Goal: Task Accomplishment & Management: Manage account settings

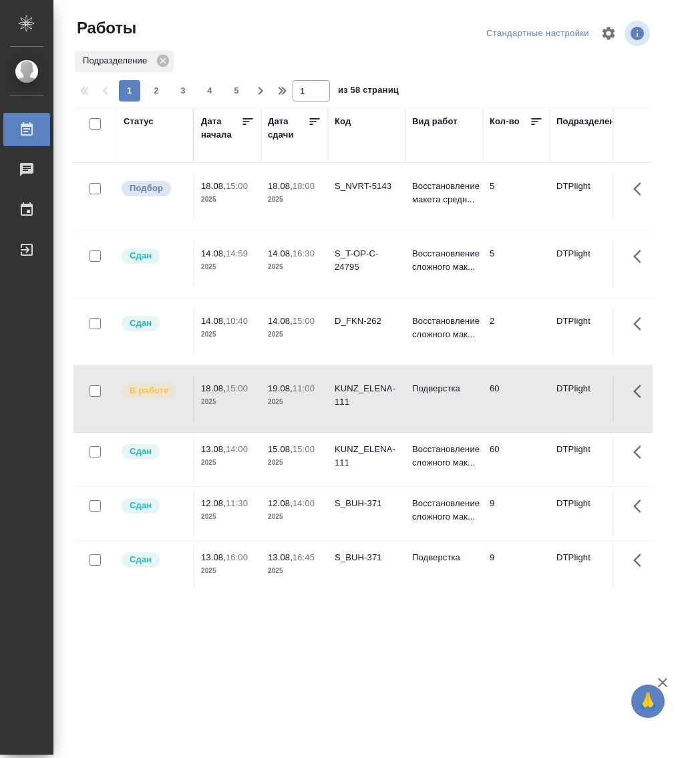
click at [136, 119] on div "Статус" at bounding box center [139, 121] width 30 height 13
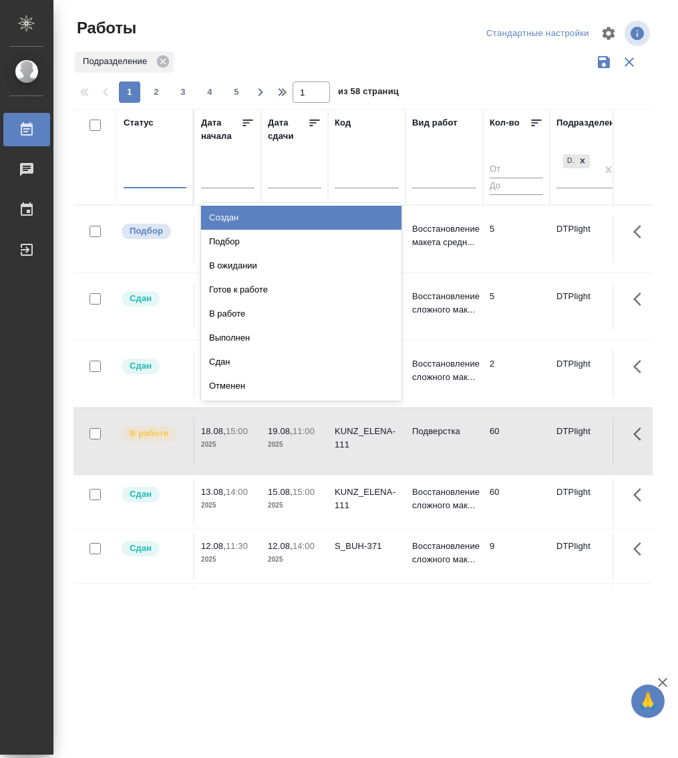
click at [156, 182] on div at bounding box center [155, 174] width 63 height 19
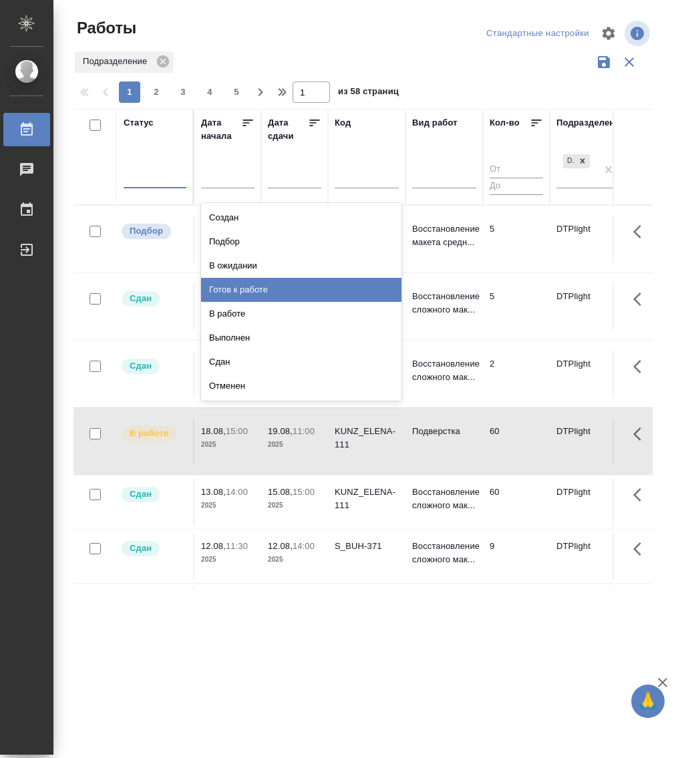
click at [260, 294] on div "Готов к работе" at bounding box center [301, 290] width 200 height 24
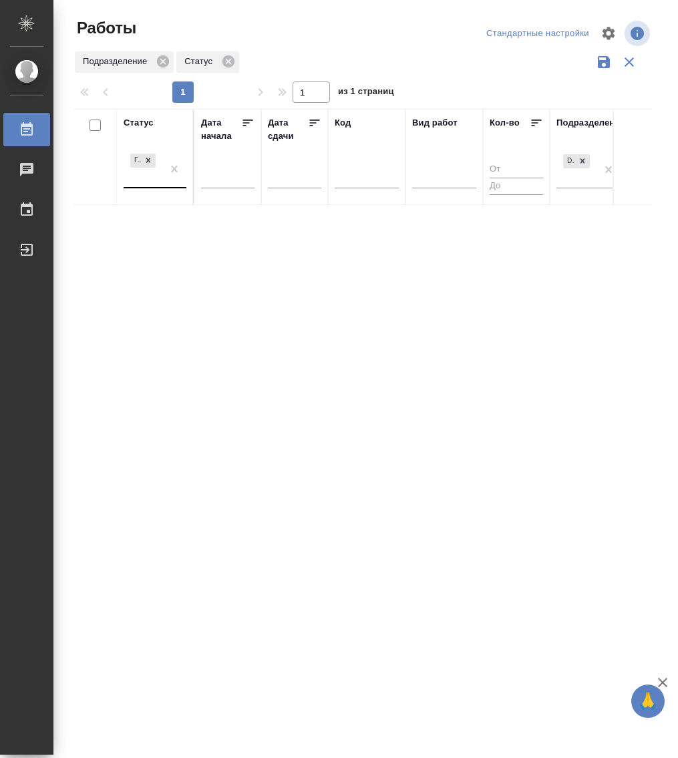
click at [147, 184] on div "Готов к работе" at bounding box center [143, 169] width 39 height 36
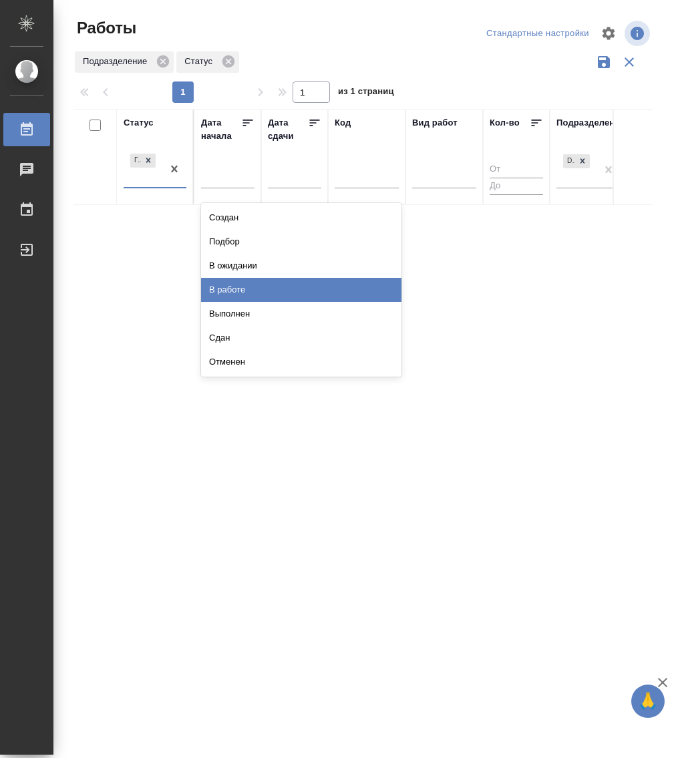
click at [268, 295] on div "В работе" at bounding box center [301, 290] width 200 height 24
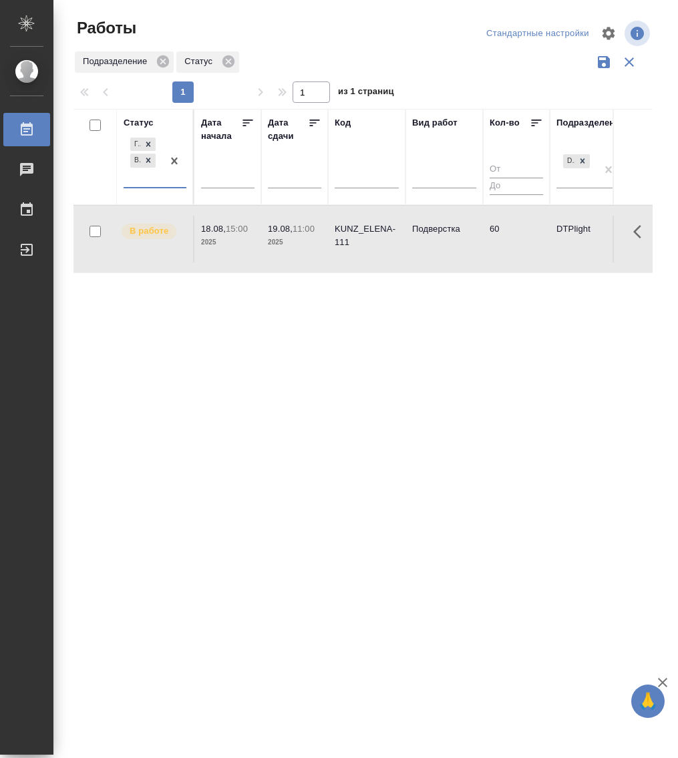
click at [158, 185] on div "Готов к работе В работе" at bounding box center [143, 161] width 39 height 52
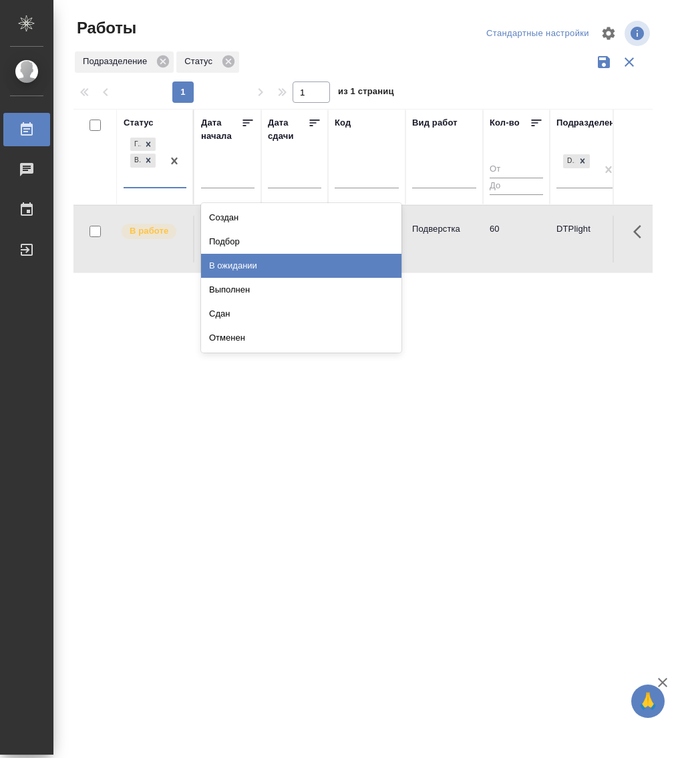
click at [264, 263] on div "В ожидании" at bounding box center [301, 266] width 200 height 24
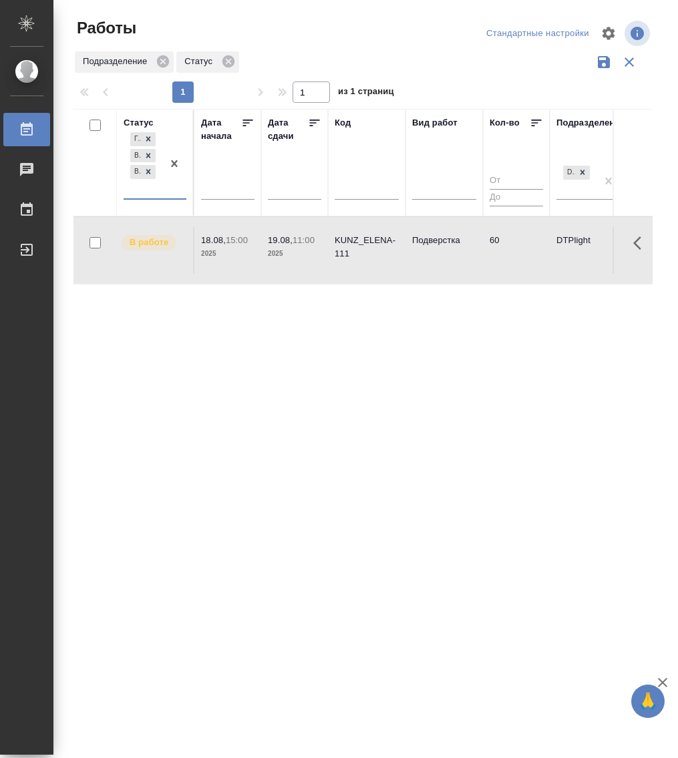
click at [158, 196] on div "Готов к работе В работе В ожидании" at bounding box center [143, 164] width 39 height 69
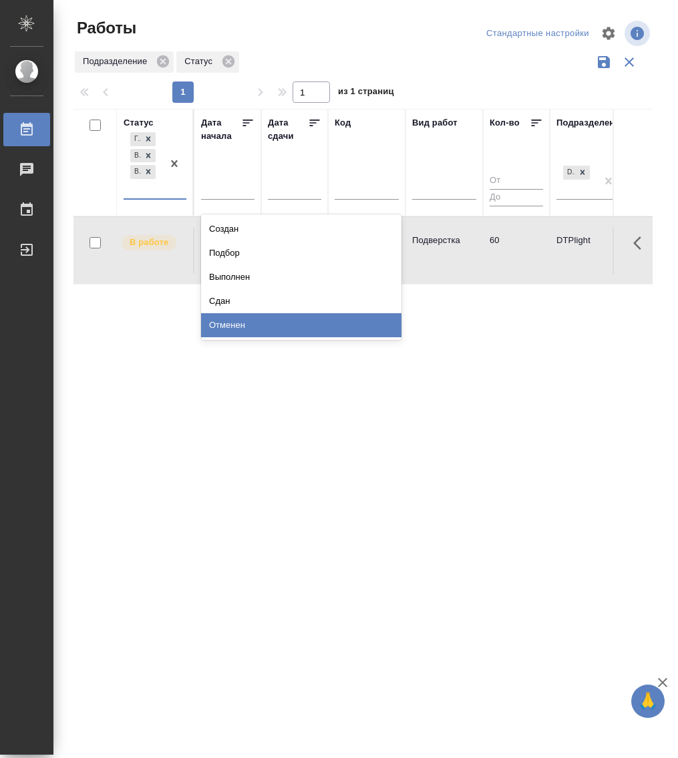
click at [250, 415] on div "Статус option В ожидании, selected. option Отменен focused, 8 of 8. 5 results a…" at bounding box center [362, 349] width 579 height 481
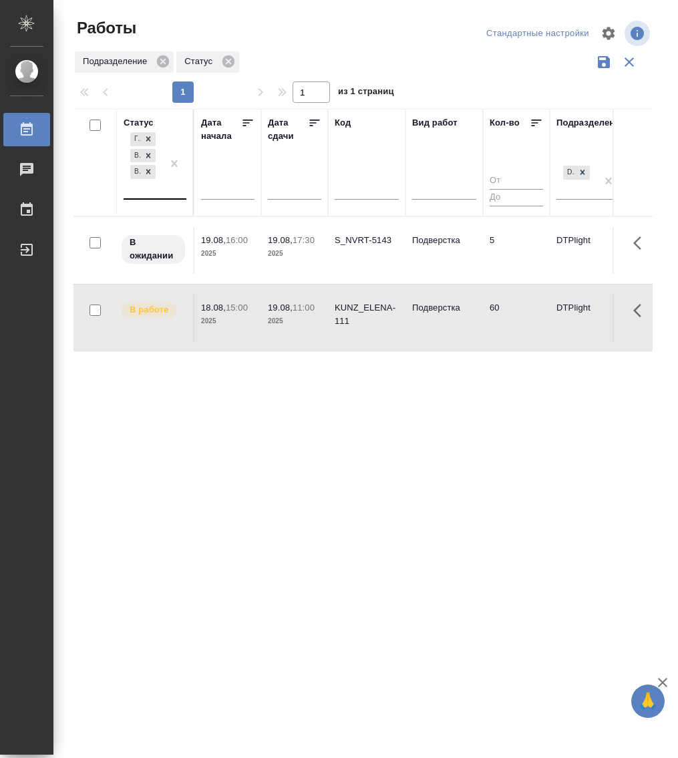
click at [151, 198] on div "Готов к работе В работе В ожидании" at bounding box center [143, 164] width 39 height 69
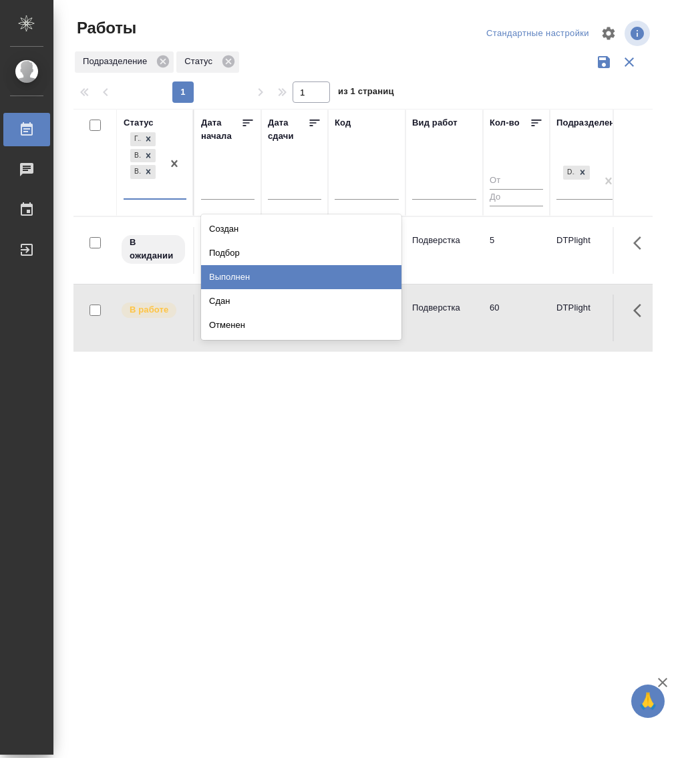
click at [242, 274] on div "Выполнен" at bounding box center [301, 277] width 200 height 24
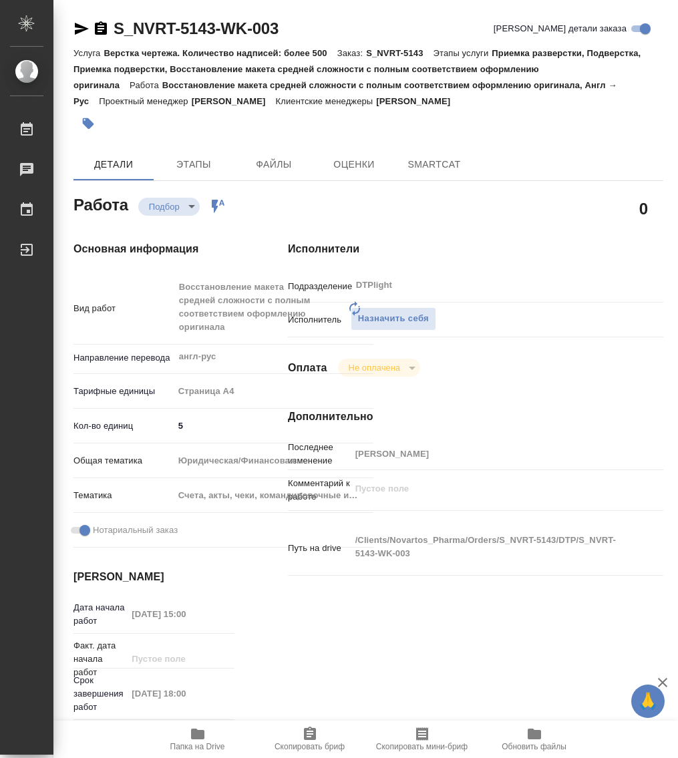
type textarea "x"
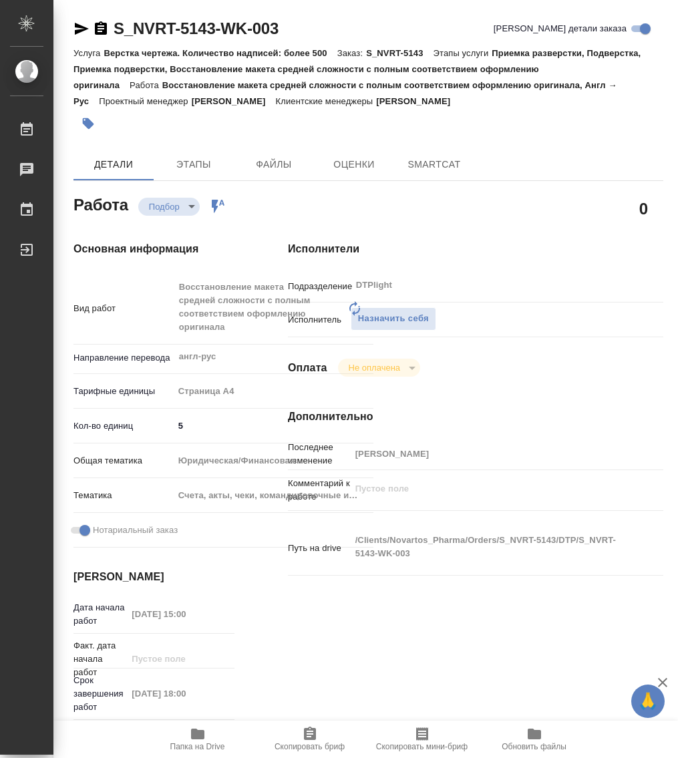
type textarea "x"
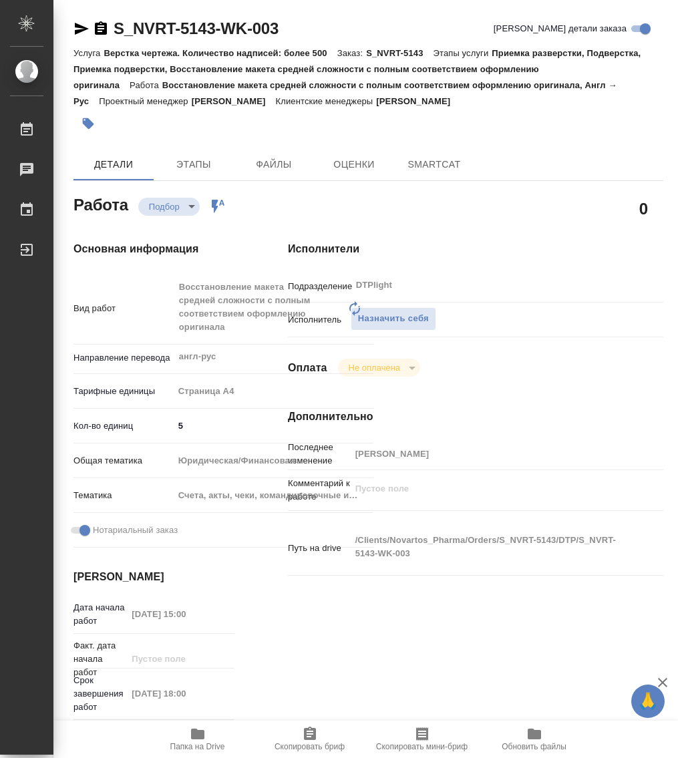
type textarea "x"
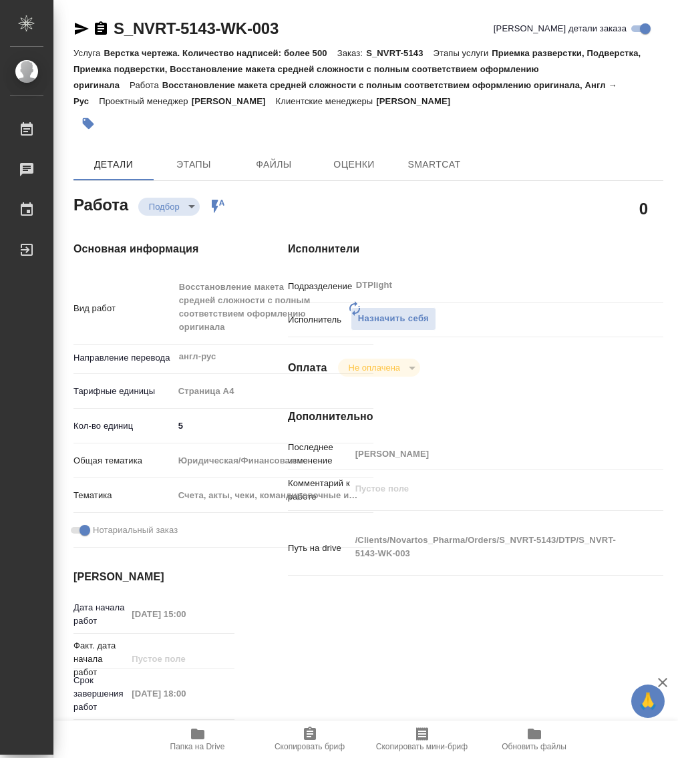
type textarea "x"
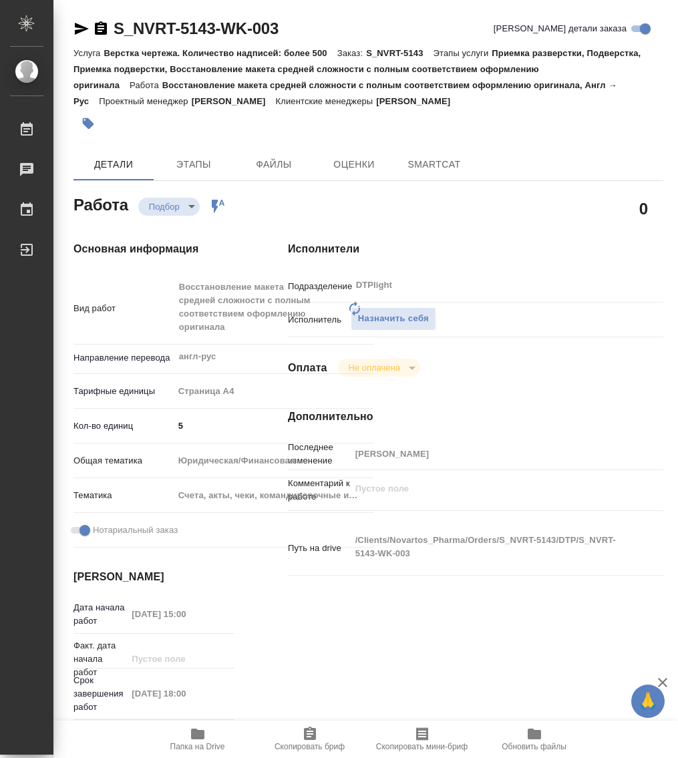
type textarea "x"
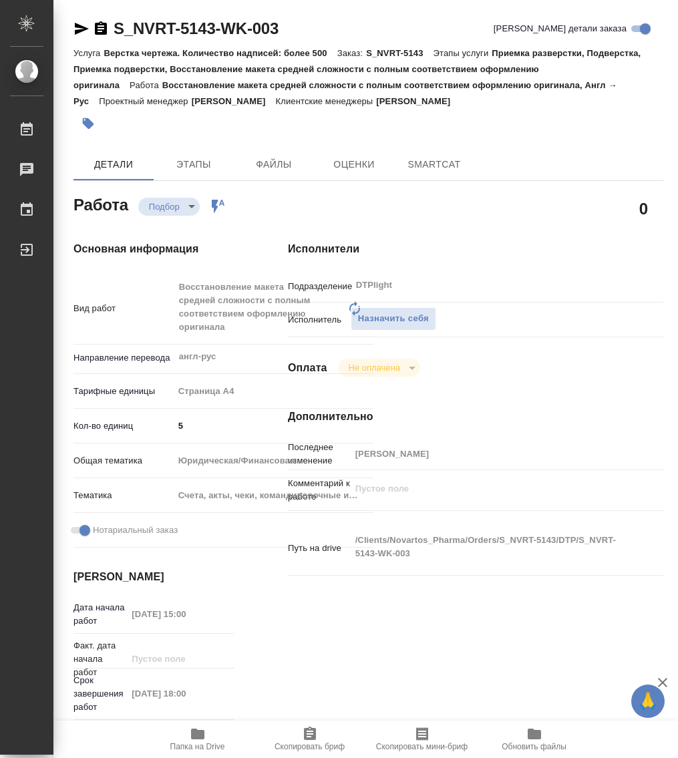
type textarea "x"
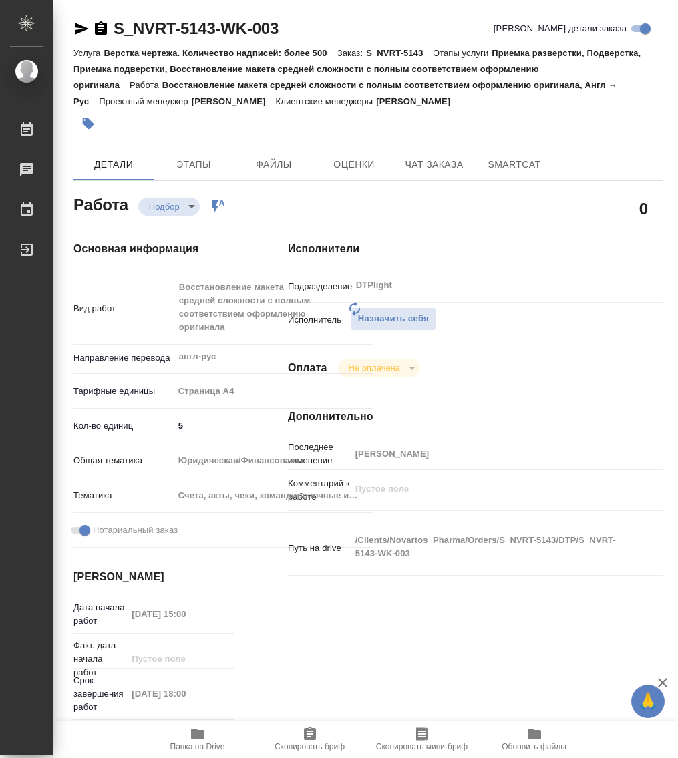
type textarea "x"
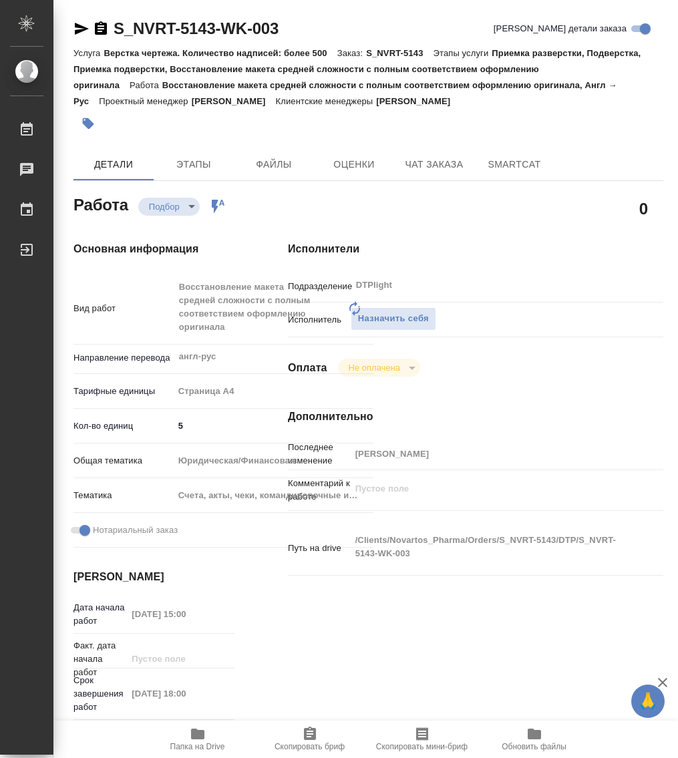
type textarea "x"
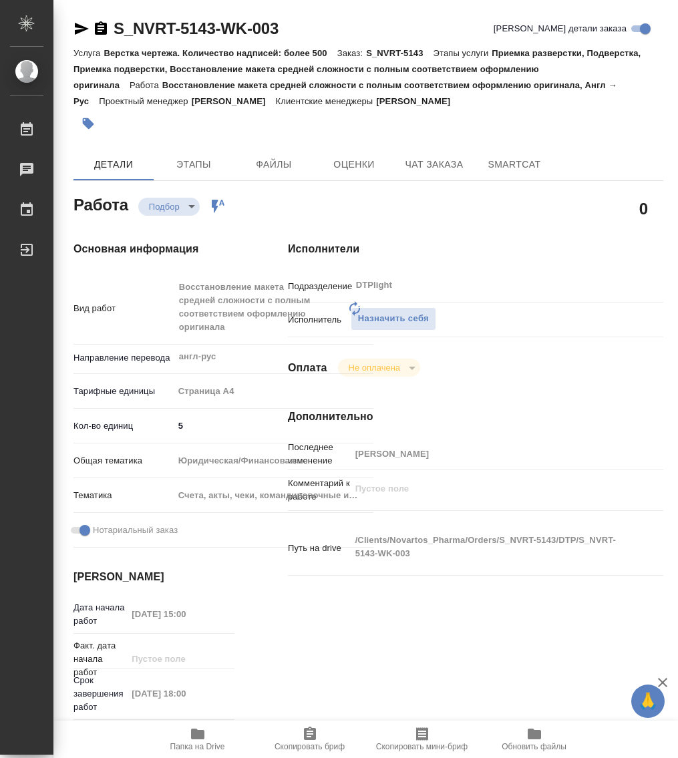
type textarea "x"
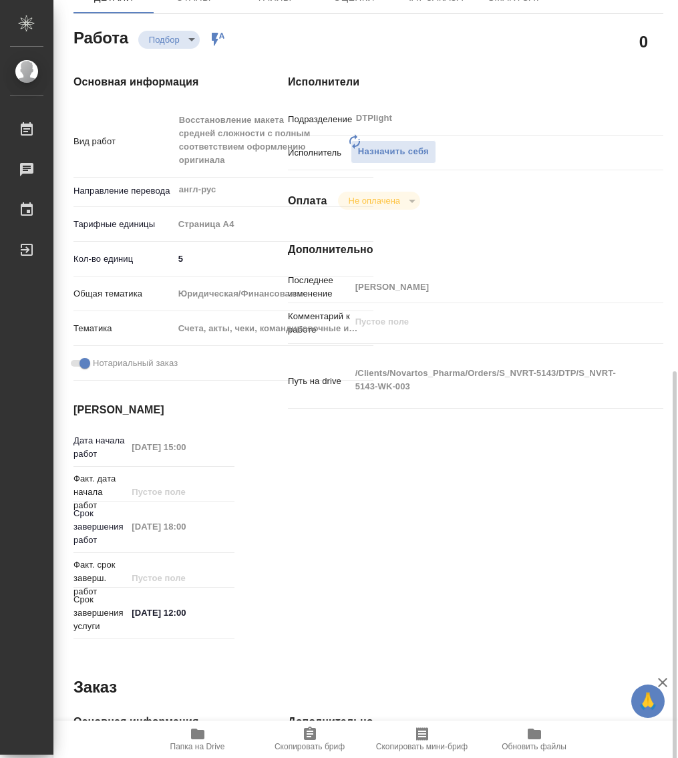
scroll to position [334, 0]
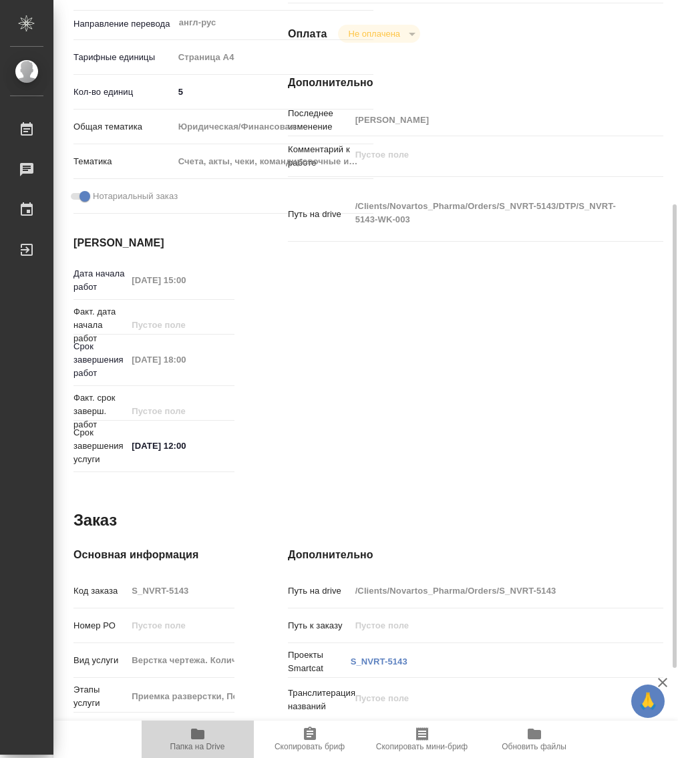
click at [196, 731] on icon "button" at bounding box center [197, 733] width 13 height 11
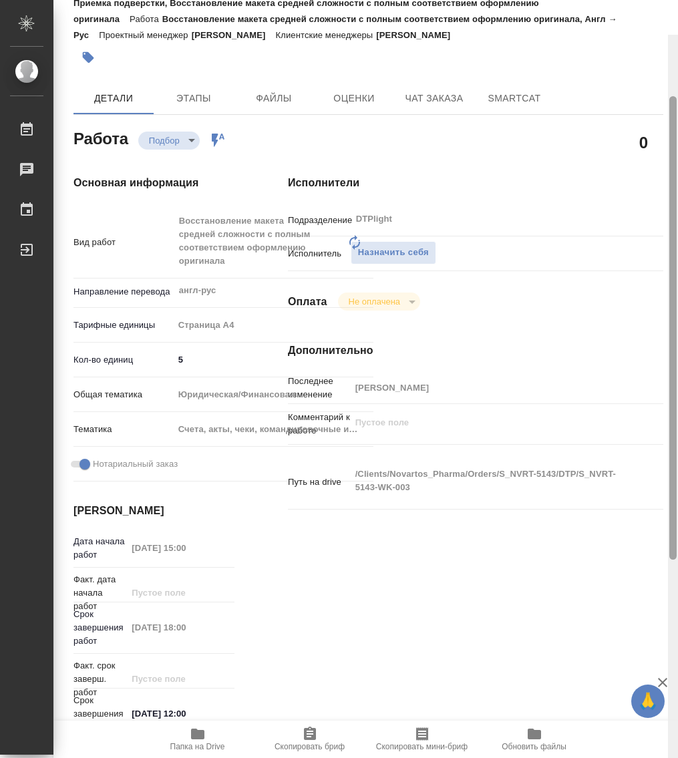
scroll to position [14, 0]
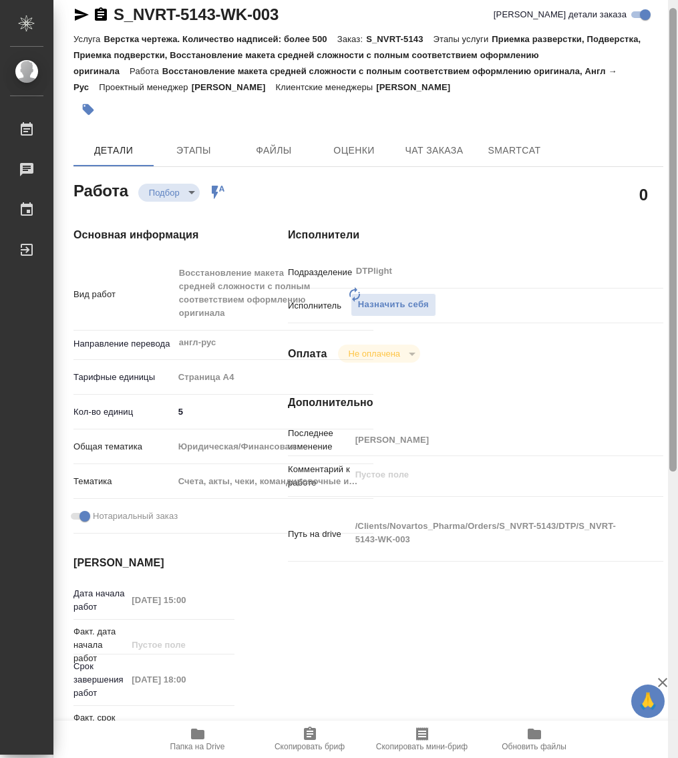
drag, startPoint x: 670, startPoint y: 330, endPoint x: 635, endPoint y: 134, distance: 199.3
click at [635, 134] on div "S_NVRT-5143-WK-003 Кратко детали заказа Услуга Верстка чертежа. Количество надп…" at bounding box center [365, 379] width 624 height 758
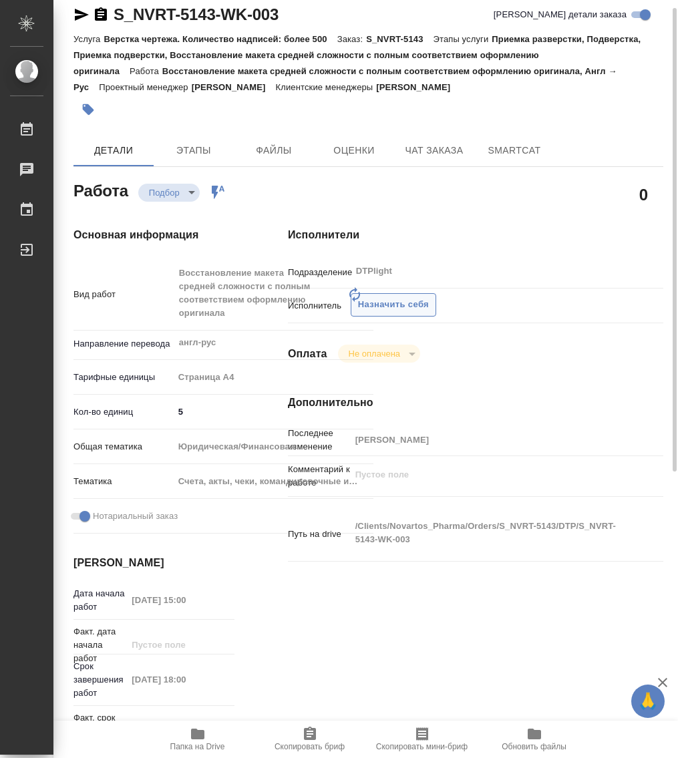
click at [417, 302] on span "Назначить себя" at bounding box center [393, 304] width 71 height 15
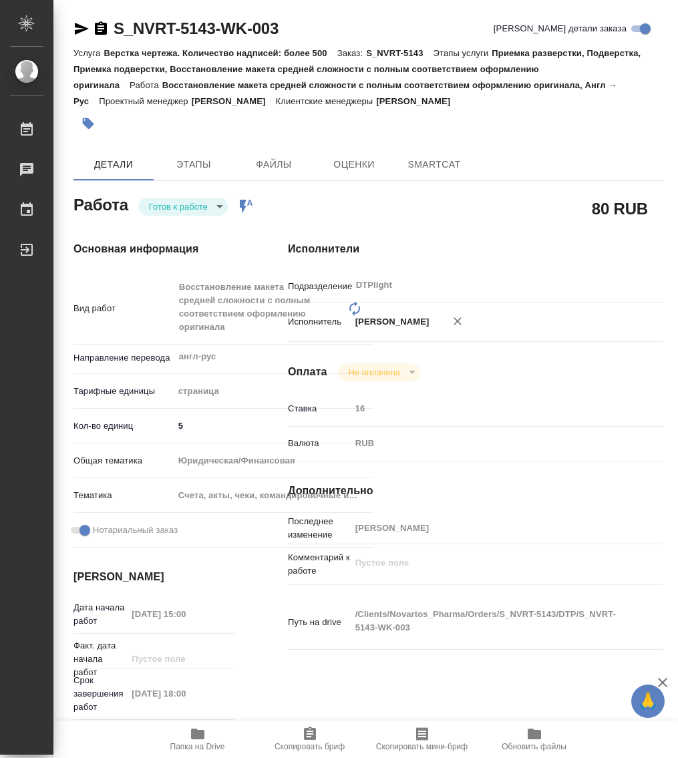
type textarea "x"
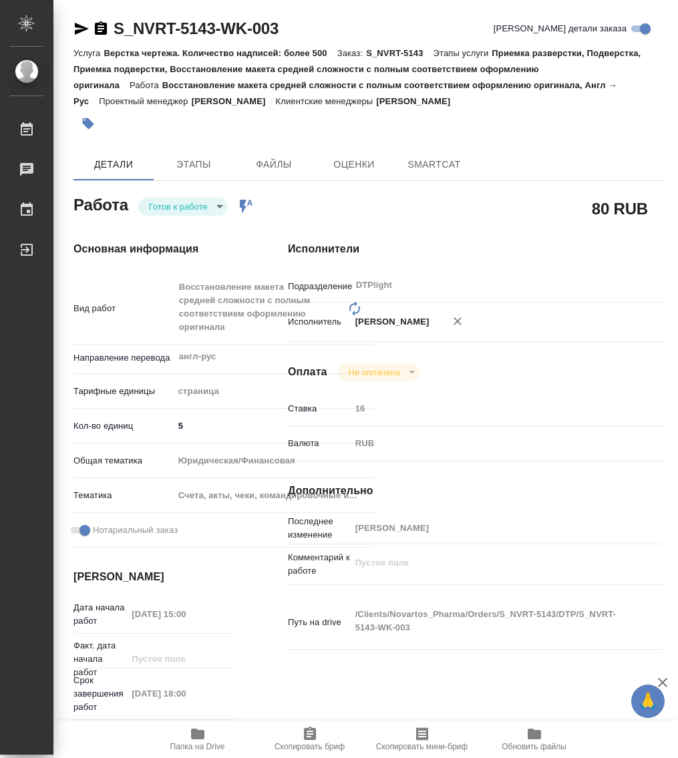
type textarea "x"
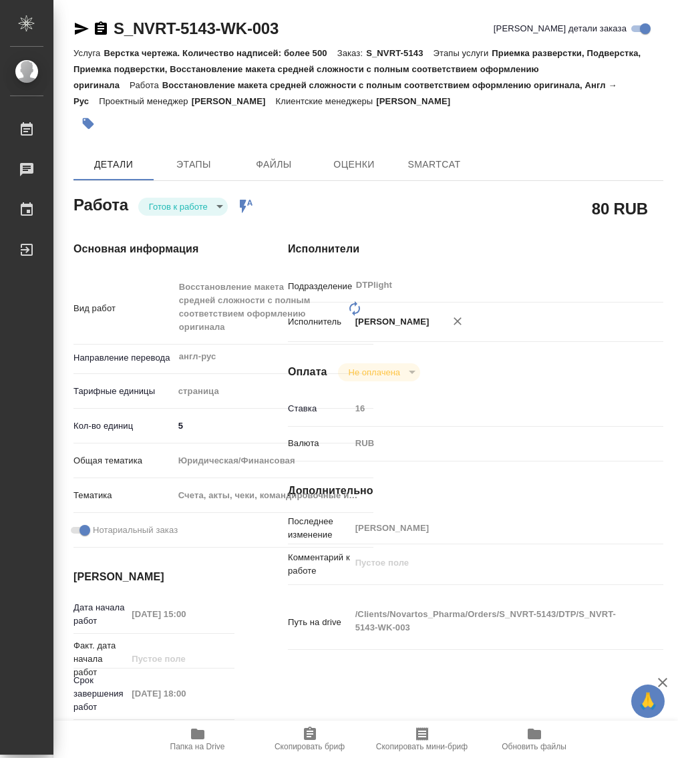
type textarea "x"
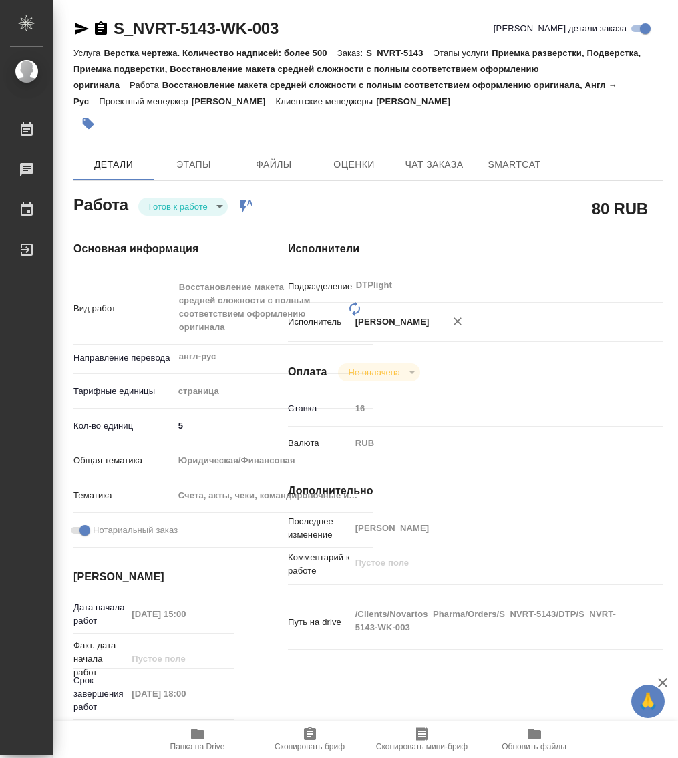
type textarea "x"
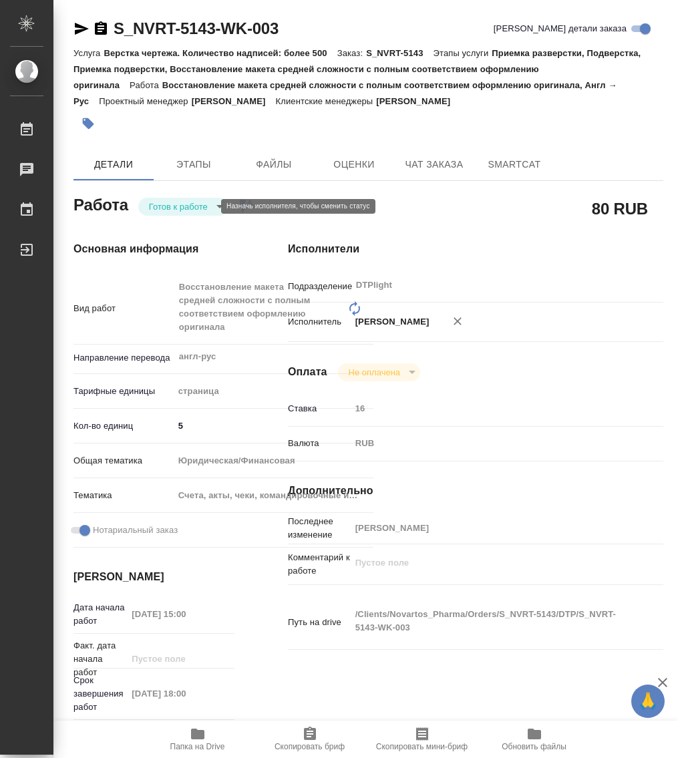
click at [184, 203] on body "🙏 .cls-1 fill:#fff; AWATERA Работы Чаты График Выйти S_NVRT-5143-WK-003 Кратко …" at bounding box center [339, 379] width 678 height 758
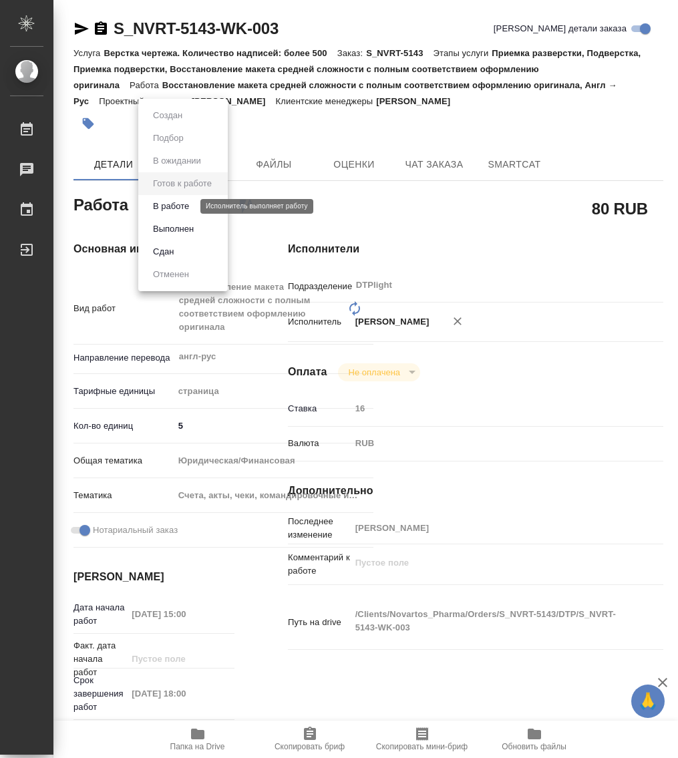
type textarea "x"
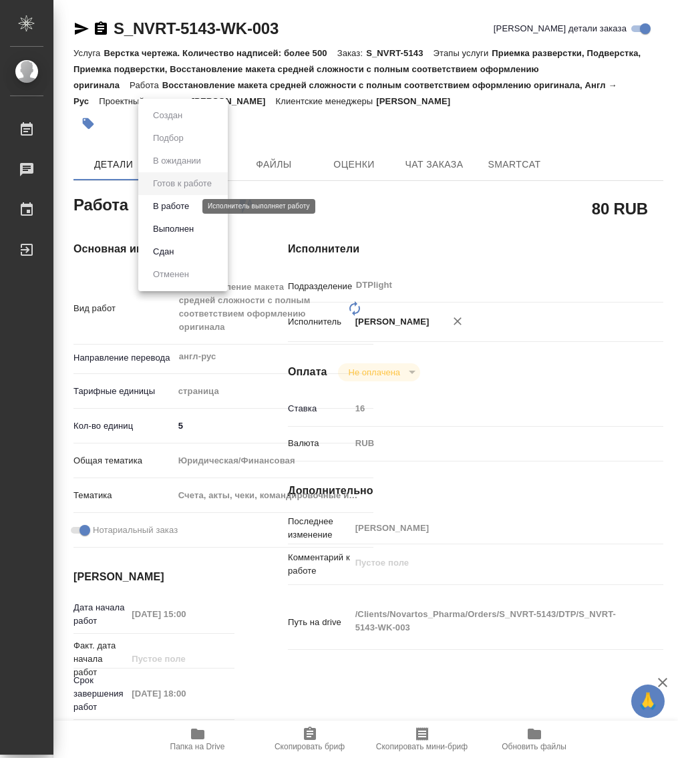
click at [186, 211] on button "В работе" at bounding box center [171, 206] width 44 height 15
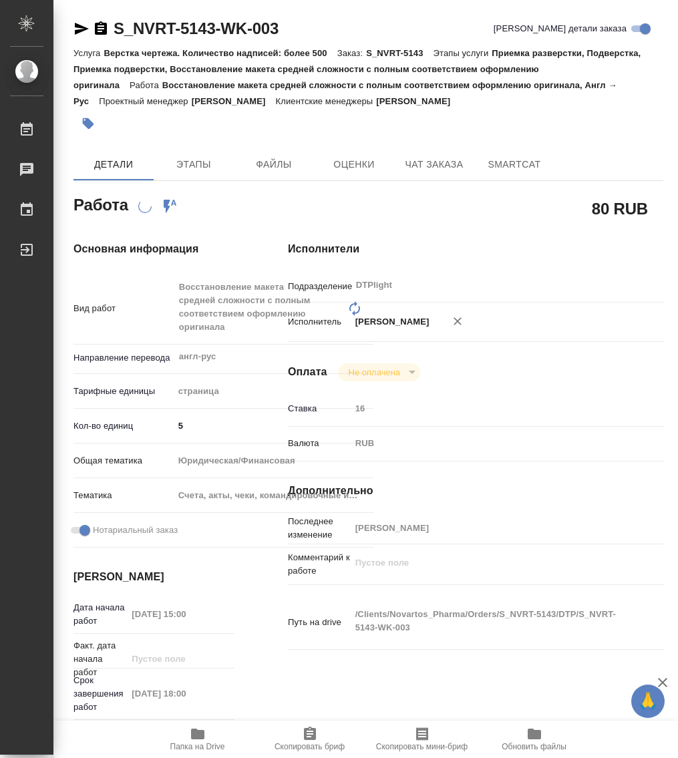
type textarea "x"
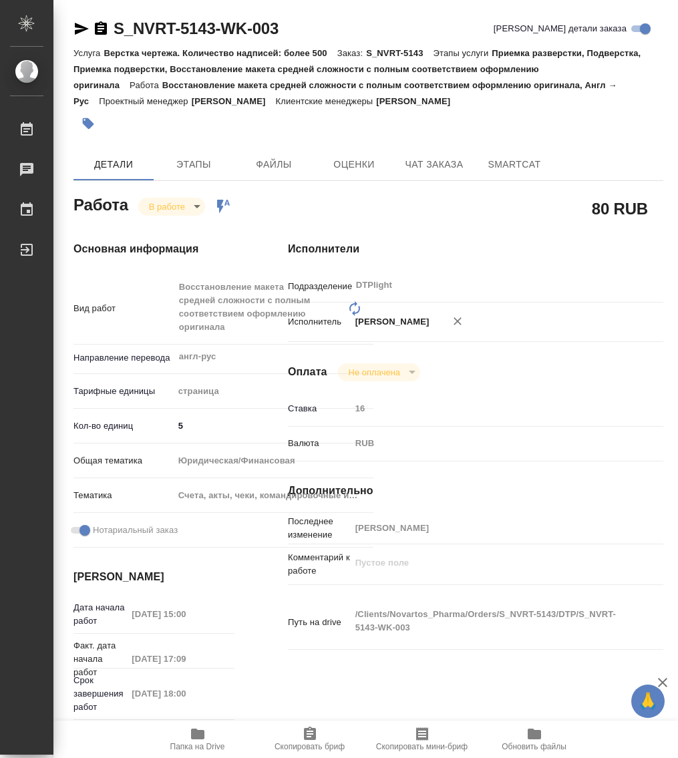
type textarea "x"
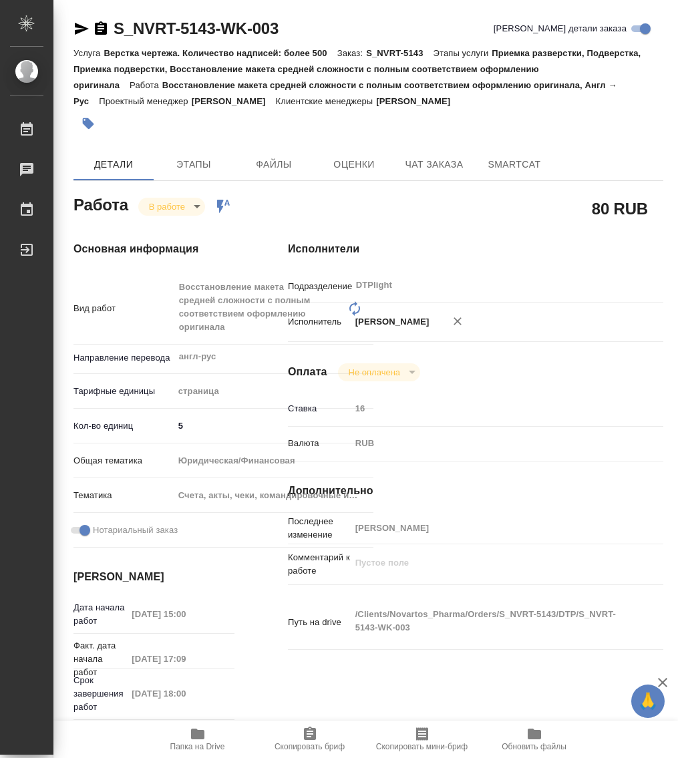
type textarea "x"
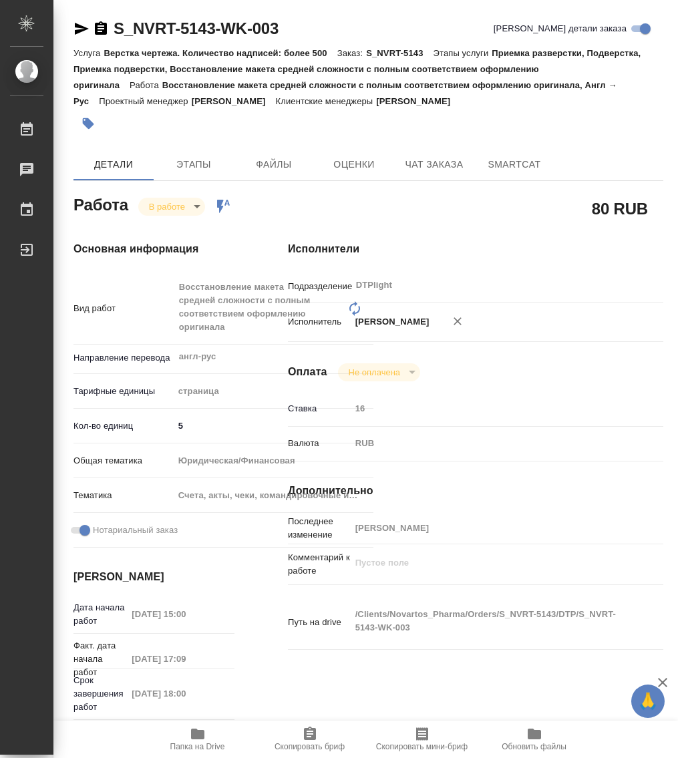
type textarea "x"
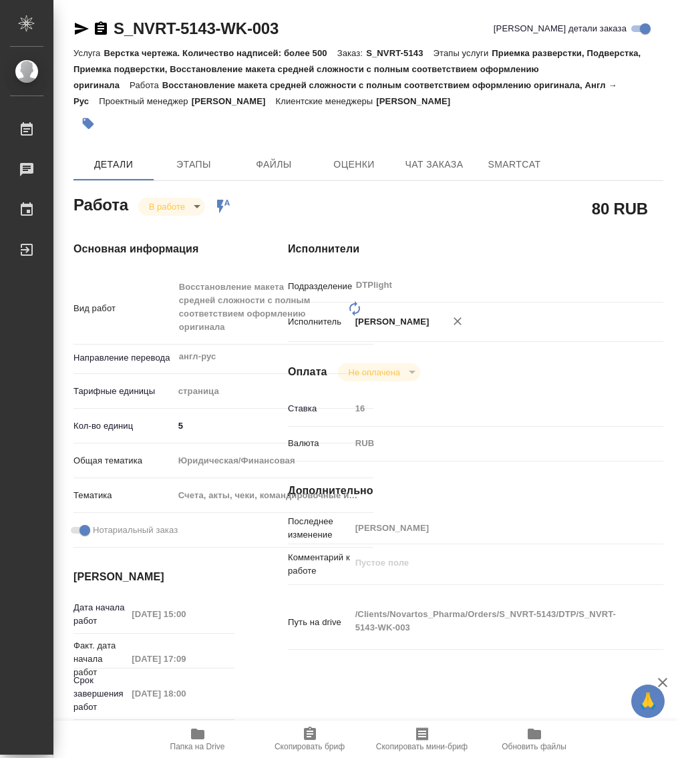
click at [100, 25] on icon "button" at bounding box center [101, 29] width 16 height 16
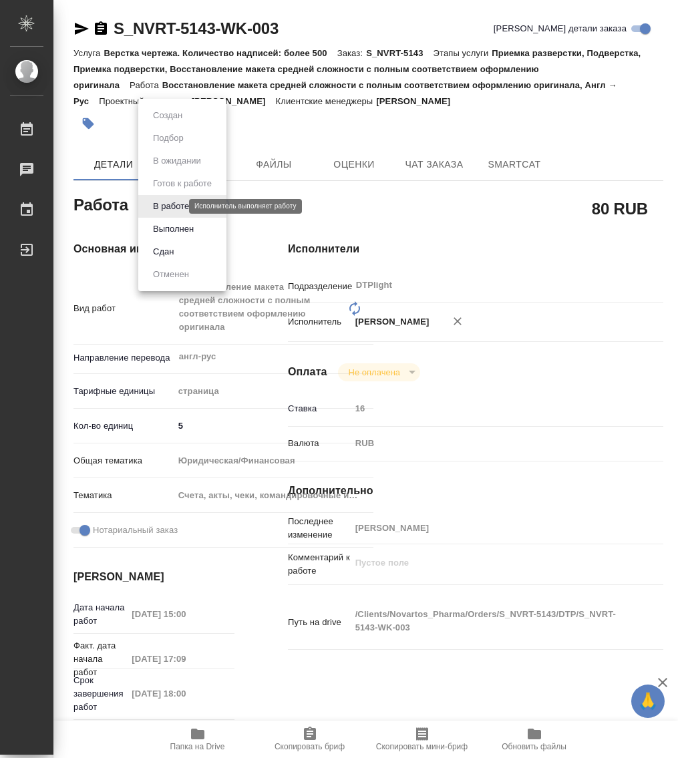
click at [166, 206] on body "🙏 .cls-1 fill:#fff; AWATERA Работы 0 Чаты График Выйти S_NVRT-5143-WK-003 Кратк…" at bounding box center [339, 379] width 678 height 758
click at [182, 226] on button "Выполнен" at bounding box center [173, 229] width 49 height 15
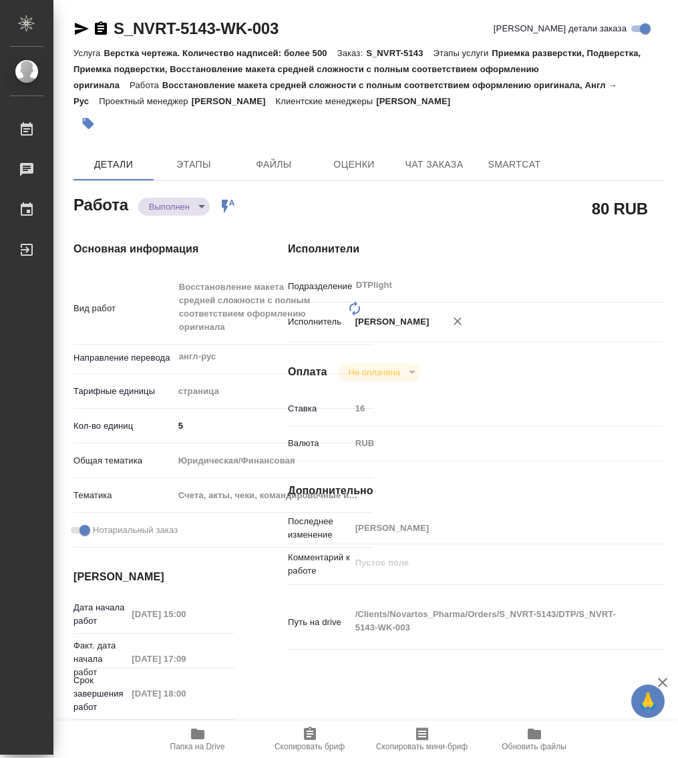
type textarea "x"
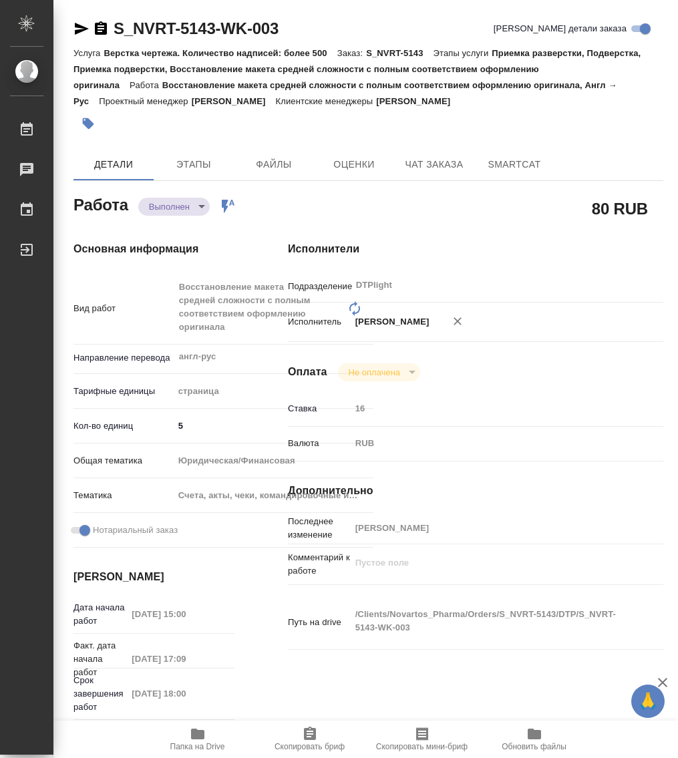
type textarea "x"
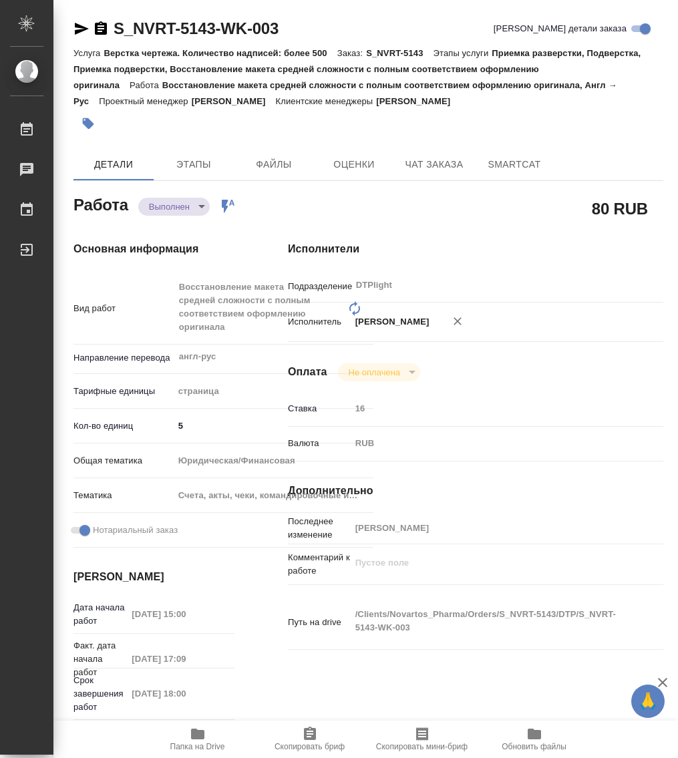
type textarea "x"
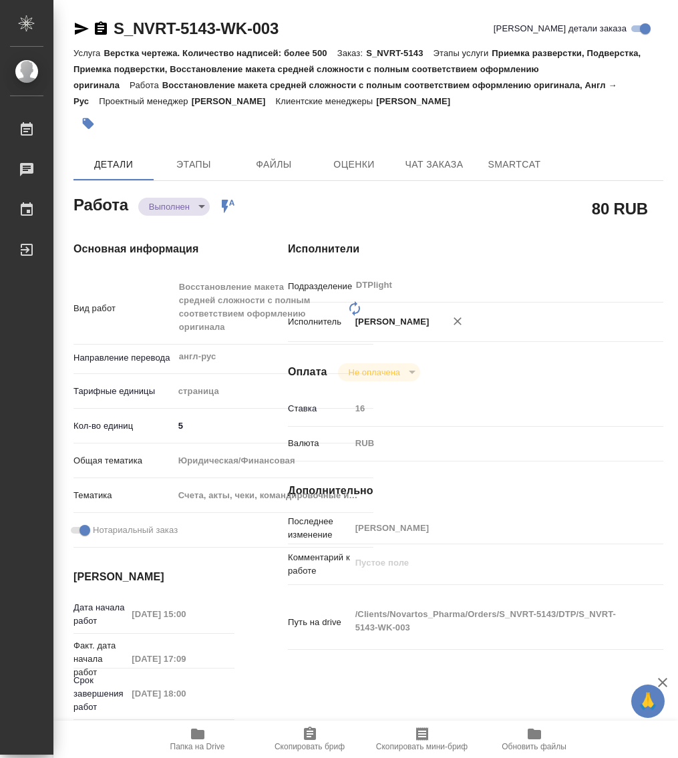
type textarea "x"
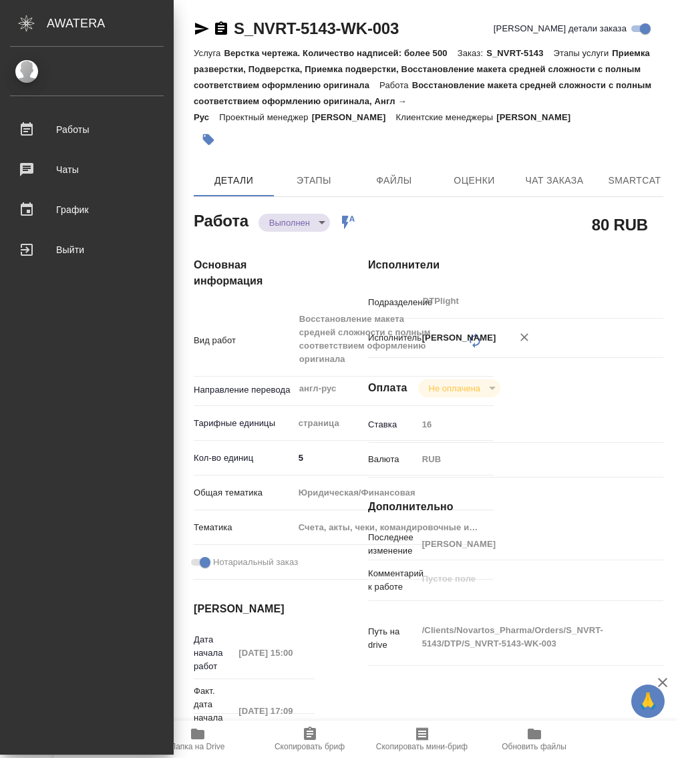
type textarea "x"
